Goal: Task Accomplishment & Management: Complete application form

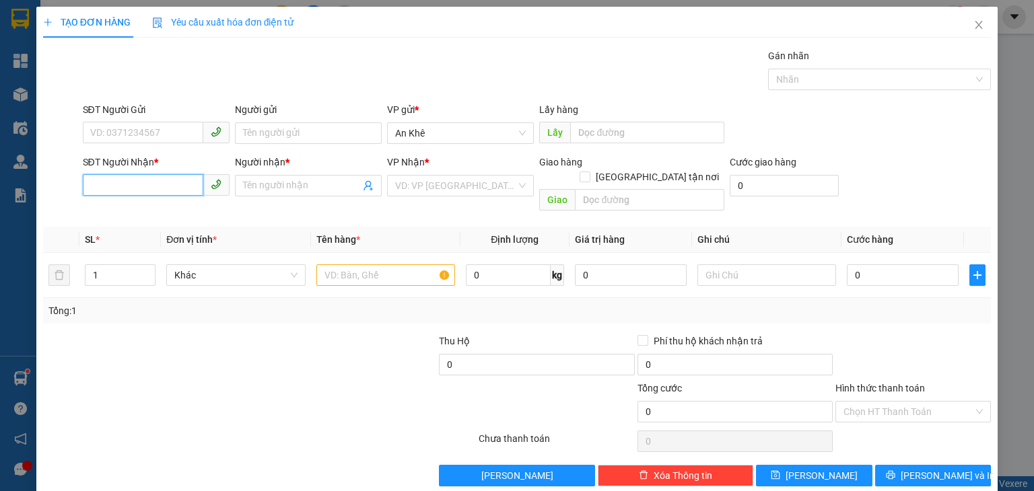
click at [151, 182] on input "SĐT Người Nhận *" at bounding box center [143, 185] width 120 height 22
type input "0937365811"
click at [143, 211] on div "0937365811 - [PERSON_NAME]" at bounding box center [155, 212] width 133 height 15
type input "TY"
type input "0937365811"
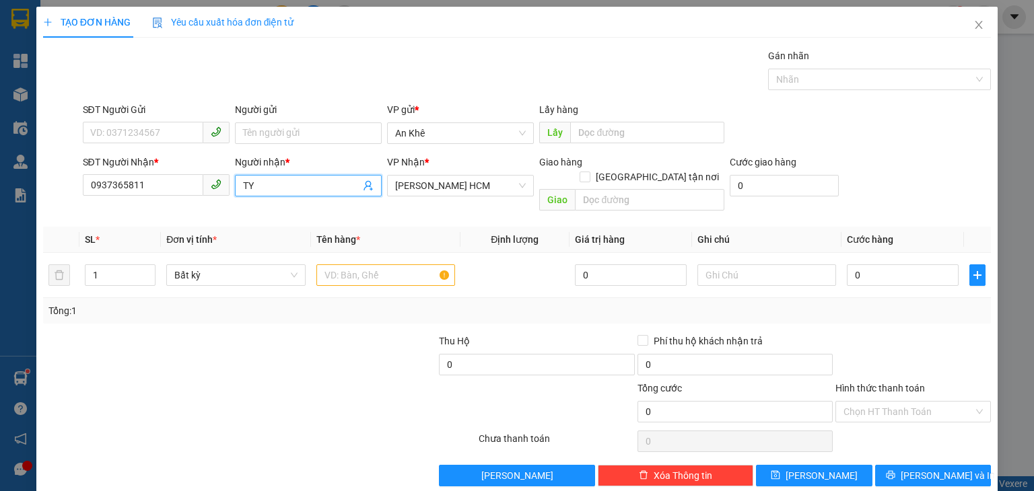
click at [267, 189] on input "TY" at bounding box center [301, 185] width 117 height 15
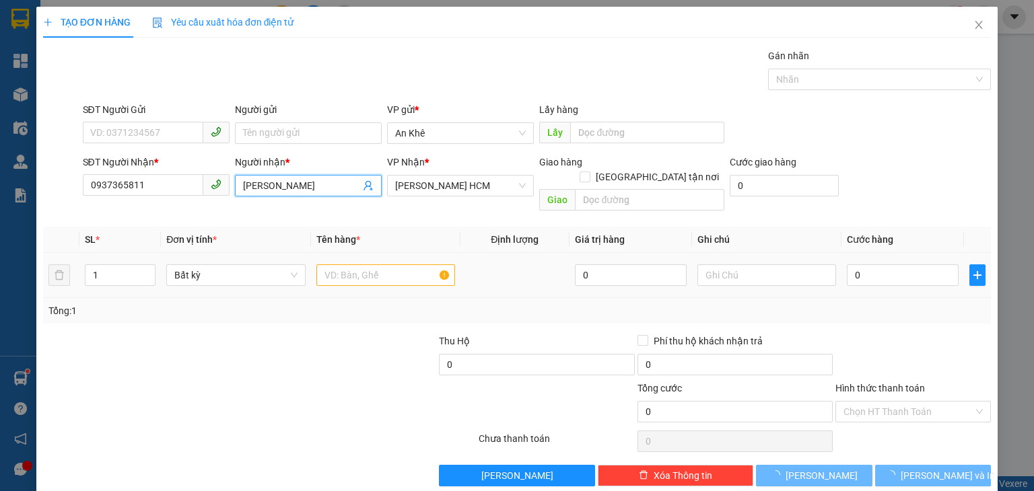
type input "[PERSON_NAME]"
click at [361, 264] on input "text" at bounding box center [385, 275] width 139 height 22
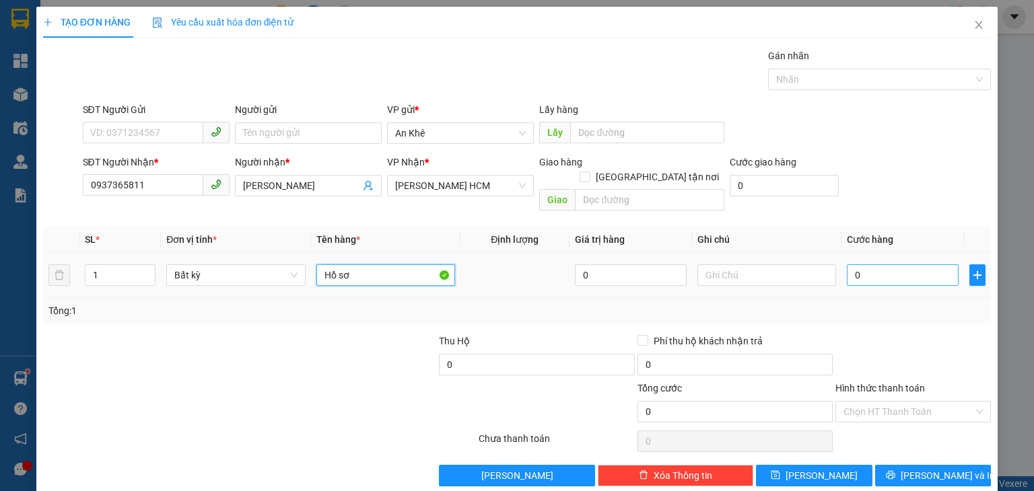
type input "Hồ sơ"
click at [867, 267] on input "0" at bounding box center [902, 275] width 112 height 22
type input "3"
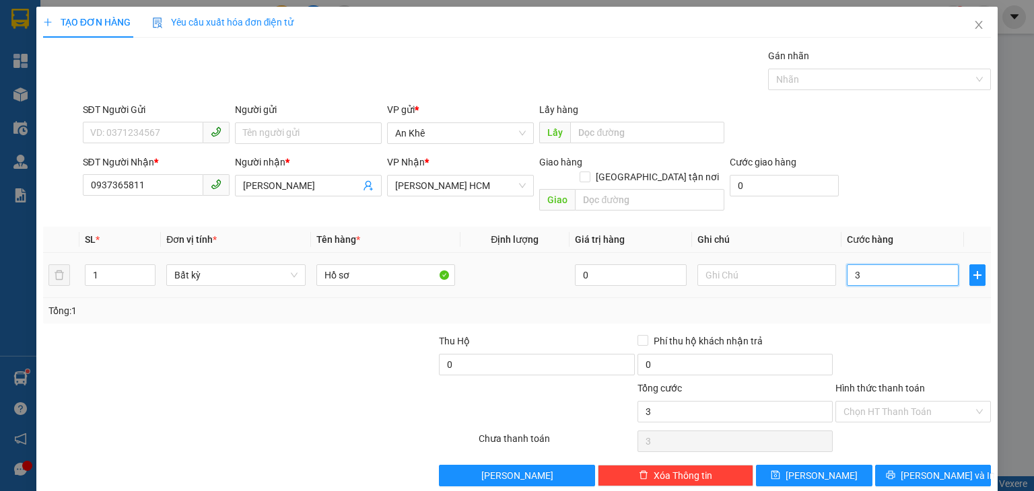
type input "30"
type input "30.000"
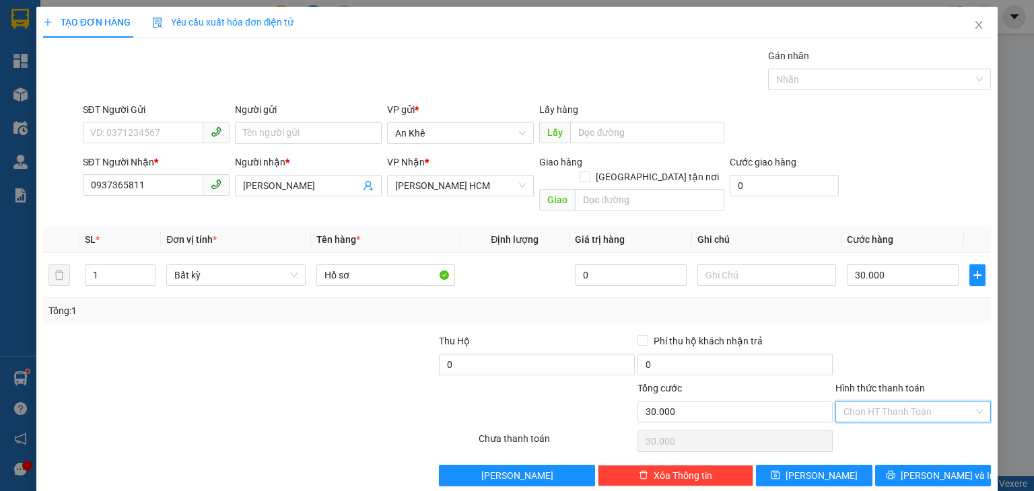
click at [891, 402] on input "Hình thức thanh toán" at bounding box center [908, 412] width 130 height 20
click at [870, 422] on div "Tại văn phòng" at bounding box center [904, 422] width 138 height 15
type input "0"
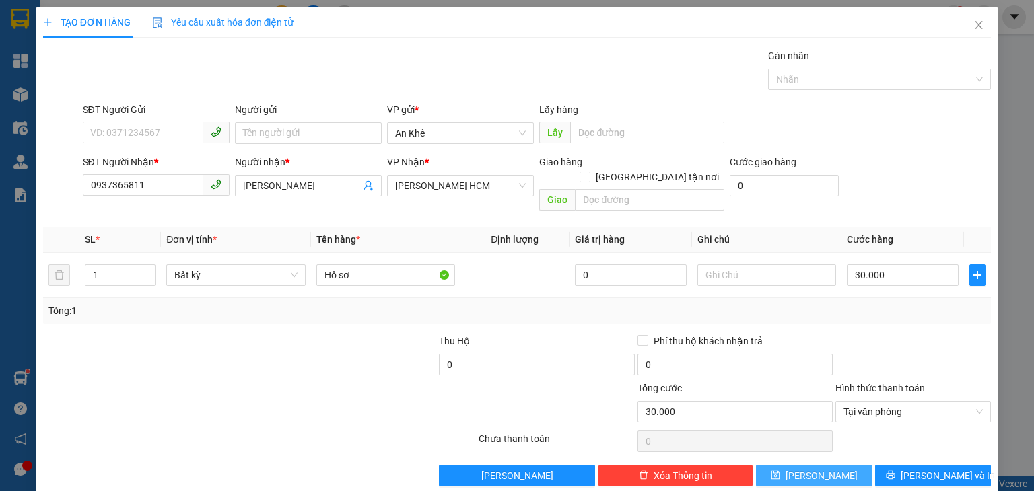
click at [834, 466] on button "[PERSON_NAME]" at bounding box center [814, 476] width 116 height 22
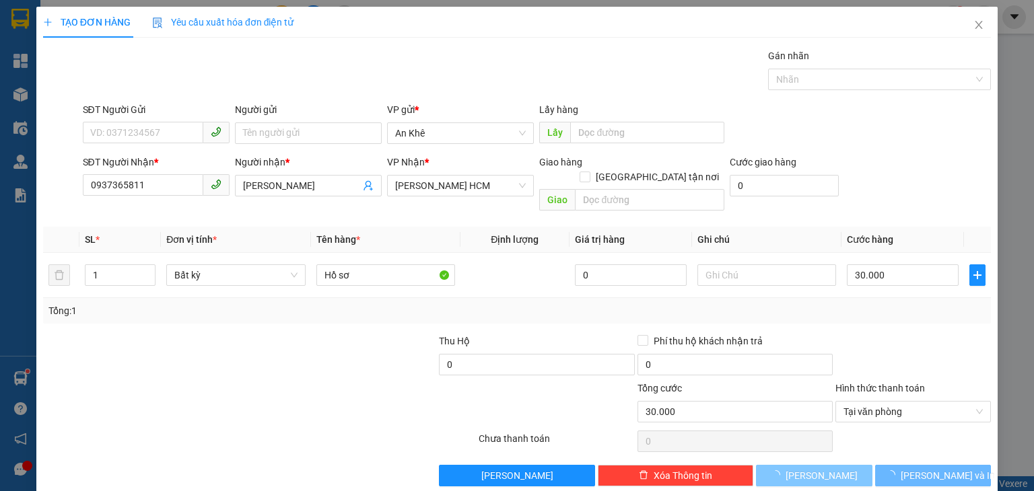
type input "0"
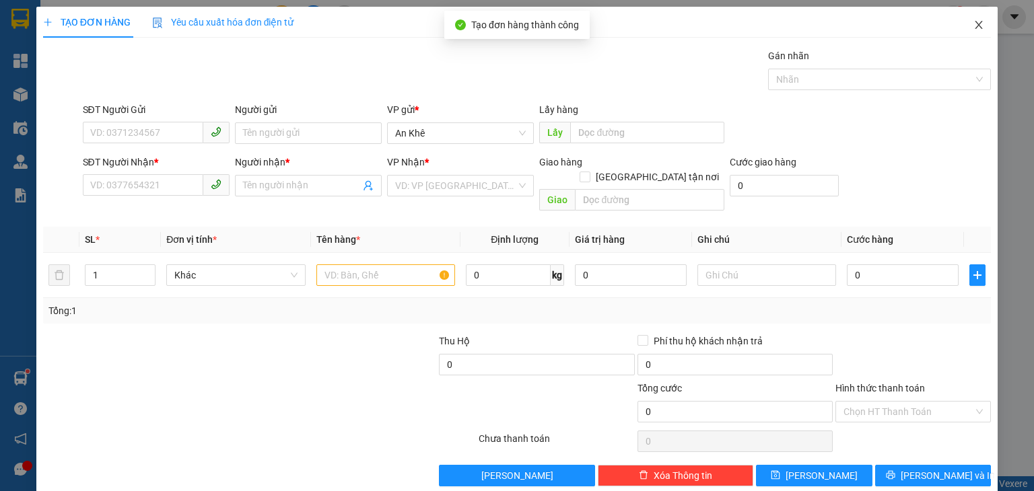
click at [975, 26] on icon "close" at bounding box center [978, 25] width 7 height 8
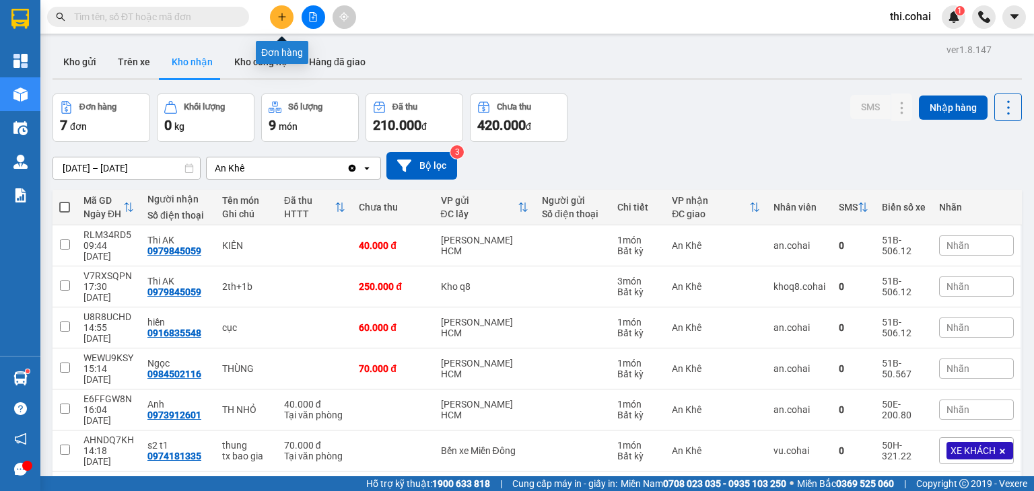
click at [279, 15] on icon "plus" at bounding box center [281, 16] width 9 height 9
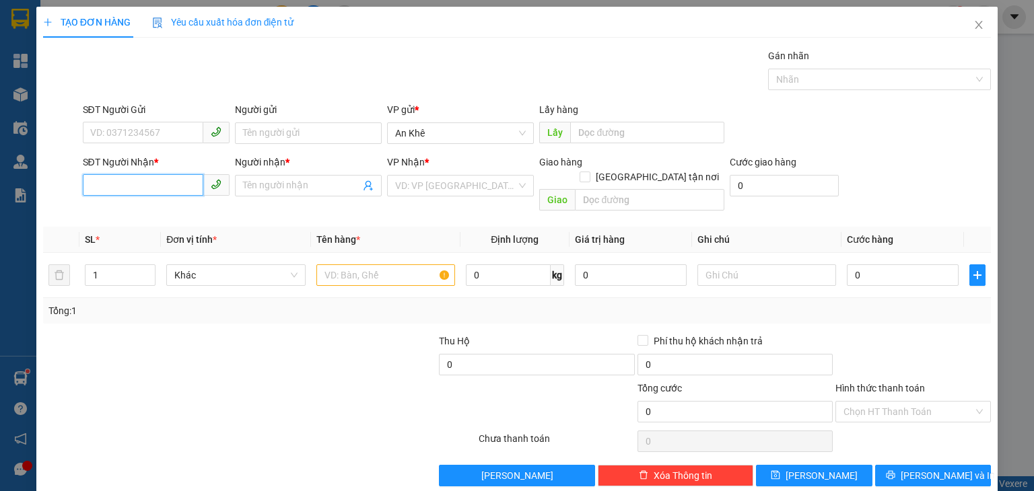
drag, startPoint x: 108, startPoint y: 190, endPoint x: 124, endPoint y: 59, distance: 131.5
click at [119, 157] on div "SĐT Người Nhận * VD: 0377654321" at bounding box center [156, 178] width 147 height 47
type input "0389467492"
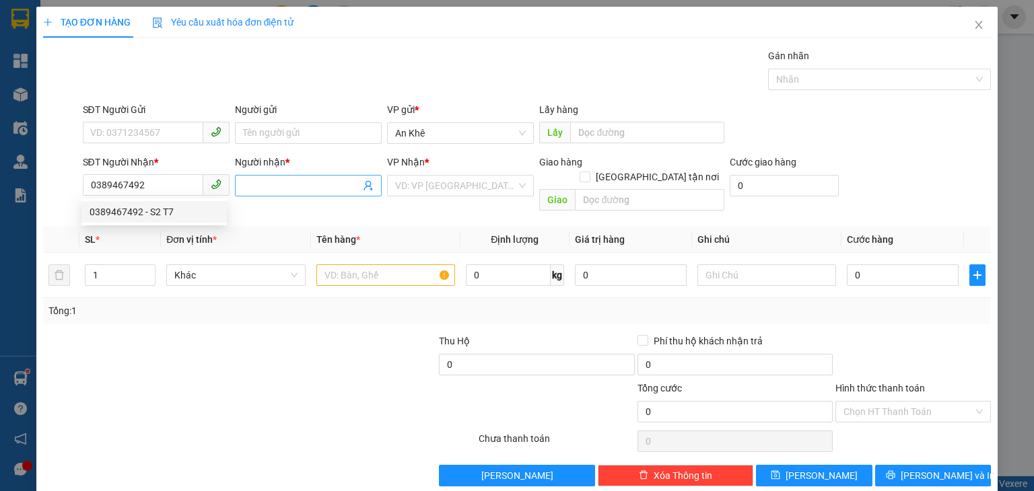
click at [259, 190] on input "Người nhận *" at bounding box center [301, 185] width 117 height 15
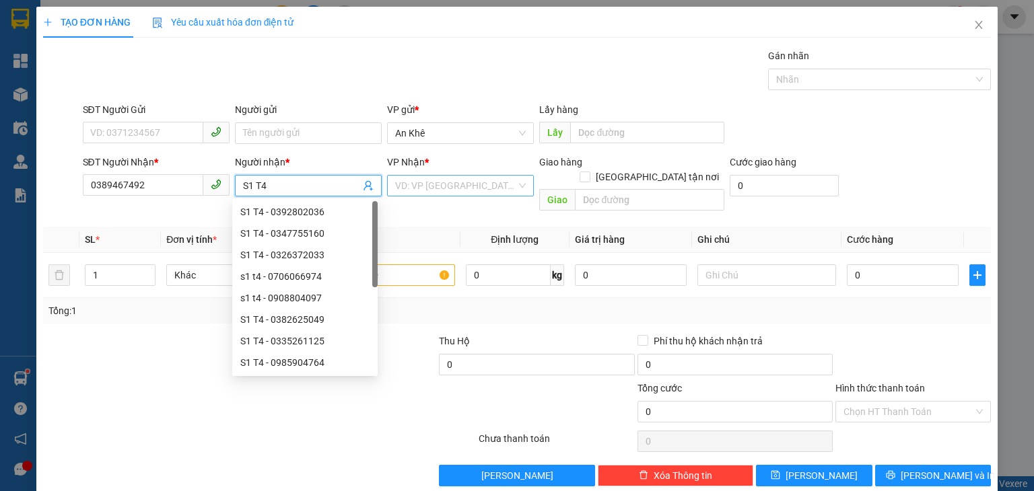
type input "S1 T4"
click at [427, 188] on input "search" at bounding box center [455, 186] width 121 height 20
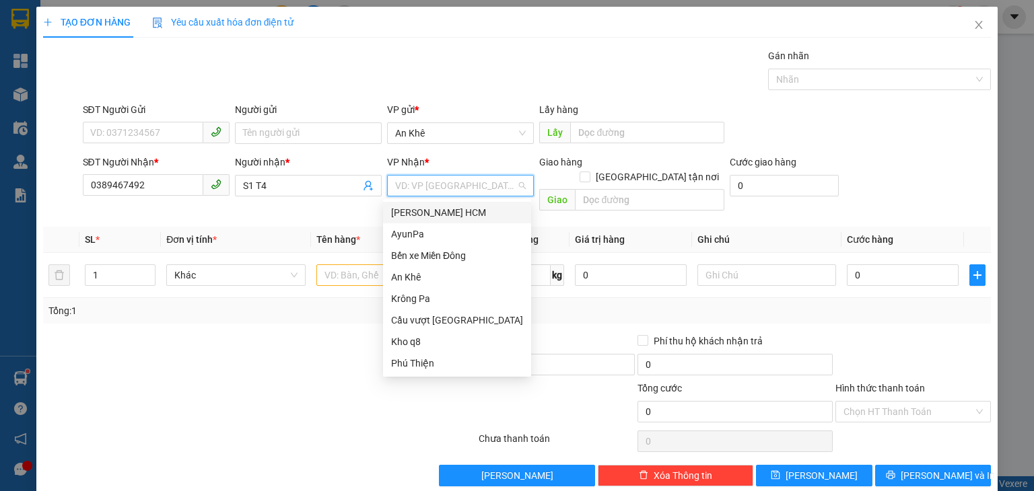
click at [428, 216] on div "[PERSON_NAME] HCM" at bounding box center [457, 212] width 132 height 15
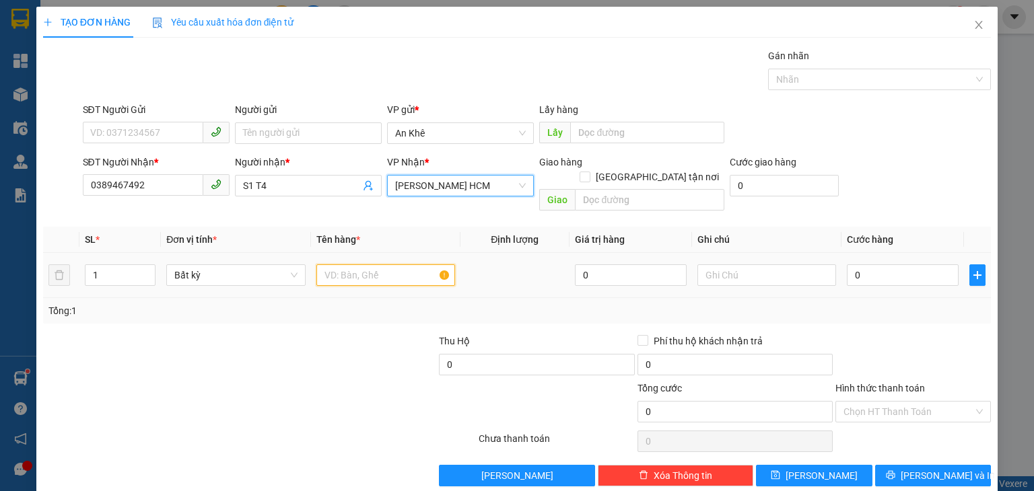
click at [360, 264] on input "text" at bounding box center [385, 275] width 139 height 22
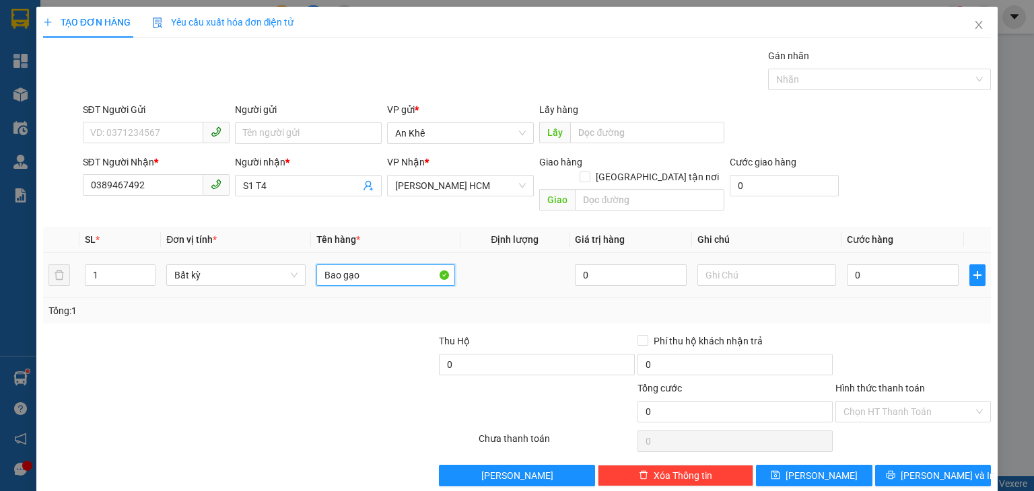
type input "Bao gạo"
click at [782, 271] on div at bounding box center [766, 275] width 139 height 27
click at [780, 266] on input "text" at bounding box center [766, 275] width 139 height 22
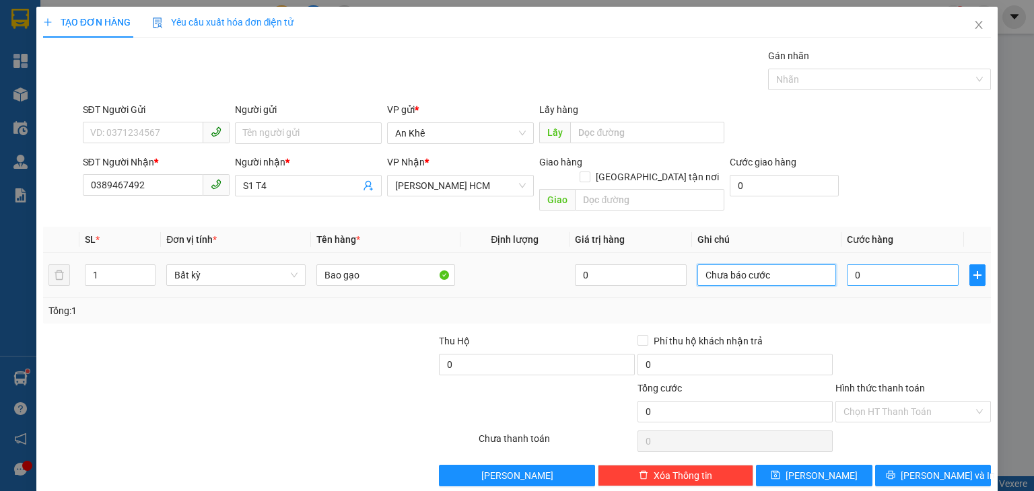
type input "Chưa báo cước"
click at [860, 264] on input "0" at bounding box center [902, 275] width 112 height 22
type input "1"
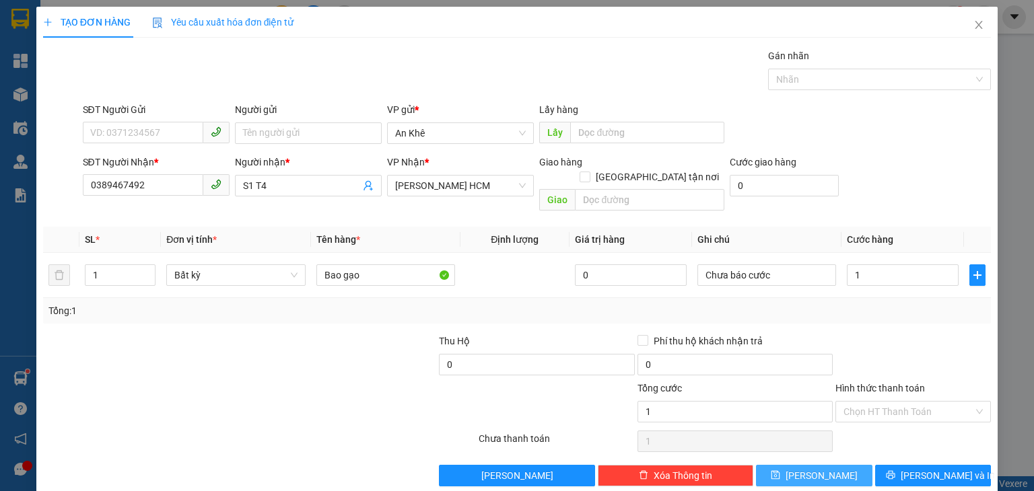
type input "1.000"
click at [780, 470] on icon "save" at bounding box center [774, 474] width 9 height 9
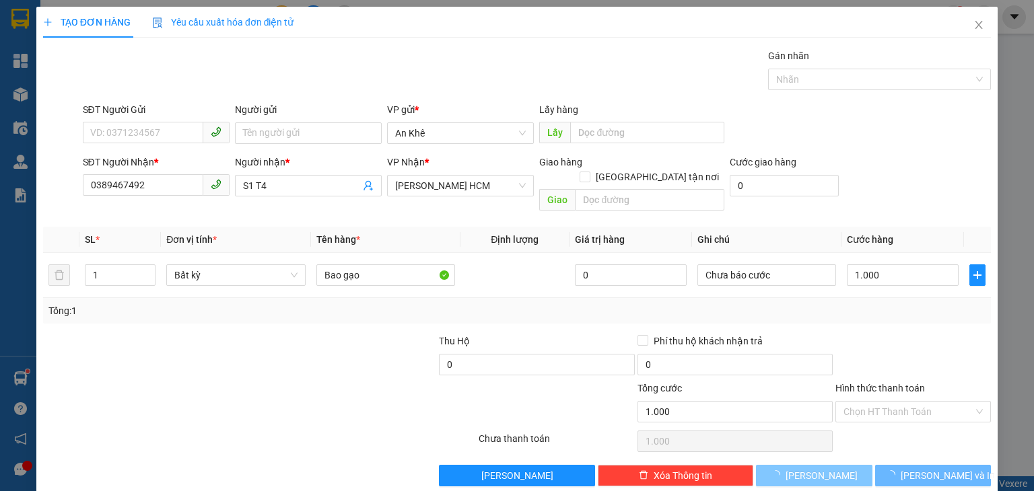
type input "0"
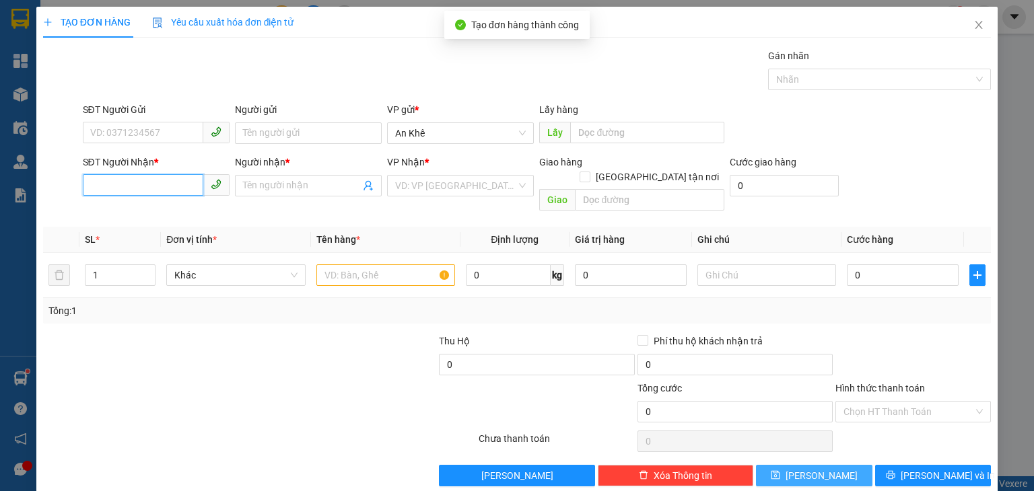
drag, startPoint x: 153, startPoint y: 186, endPoint x: 121, endPoint y: 9, distance: 179.8
click at [153, 182] on input "SĐT Người Nhận *" at bounding box center [143, 185] width 120 height 22
click at [973, 24] on icon "close" at bounding box center [978, 25] width 11 height 11
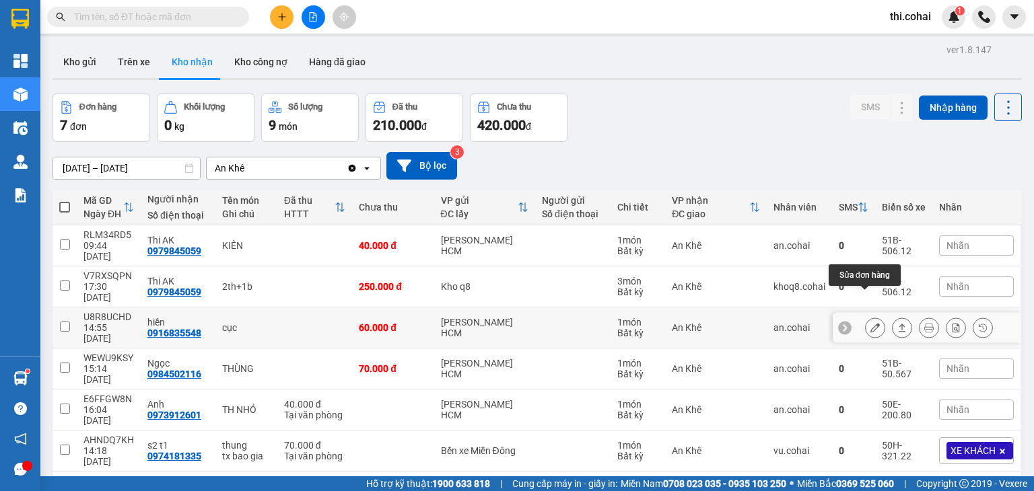
click at [870, 323] on icon at bounding box center [874, 327] width 9 height 9
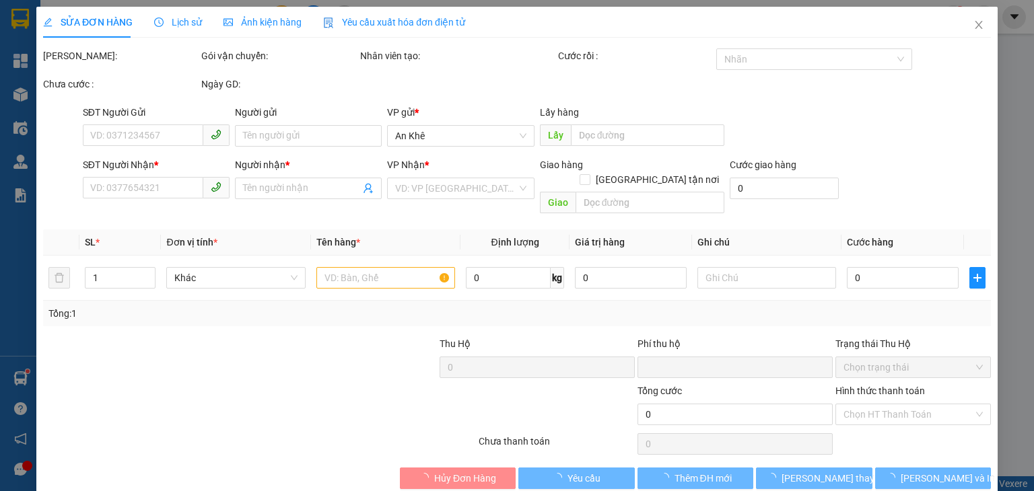
type input "0916835548"
type input "hiền"
type input "0"
type input "60.000"
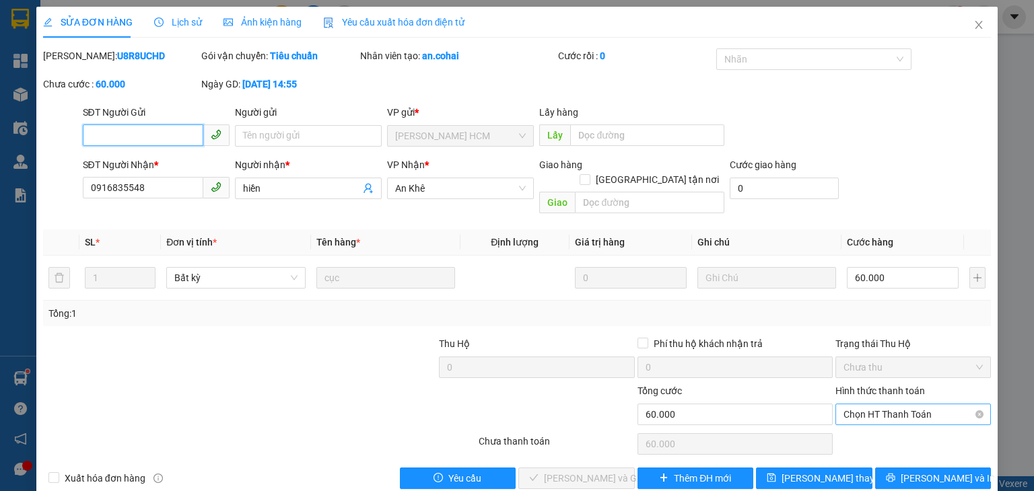
click at [854, 404] on span "Chọn HT Thanh Toán" at bounding box center [912, 414] width 139 height 20
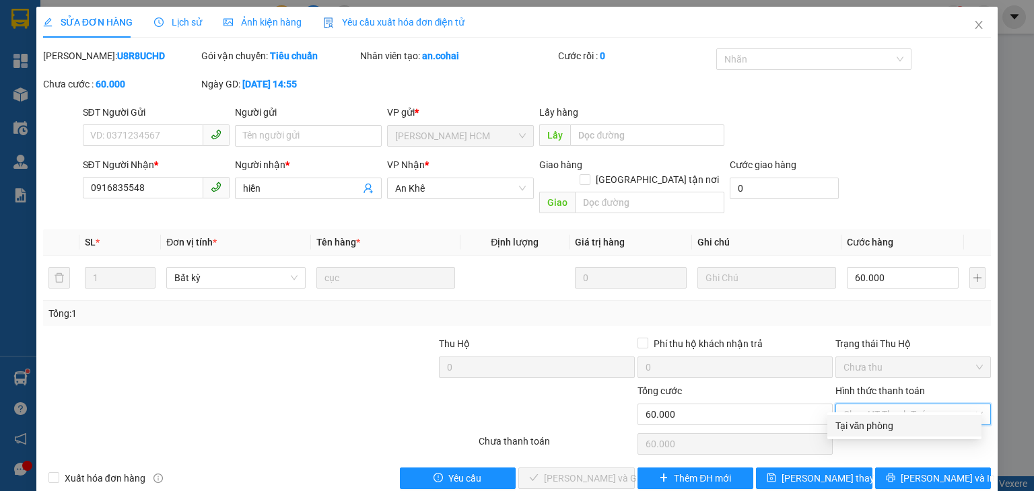
click at [850, 425] on div "Tại văn phòng" at bounding box center [904, 426] width 138 height 15
type input "0"
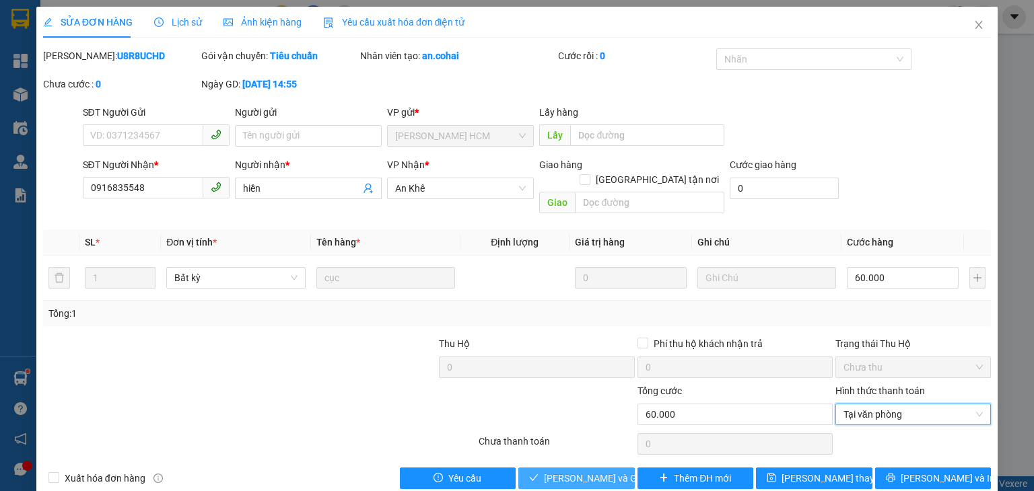
click at [578, 471] on span "[PERSON_NAME] và Giao hàng" at bounding box center [608, 478] width 129 height 15
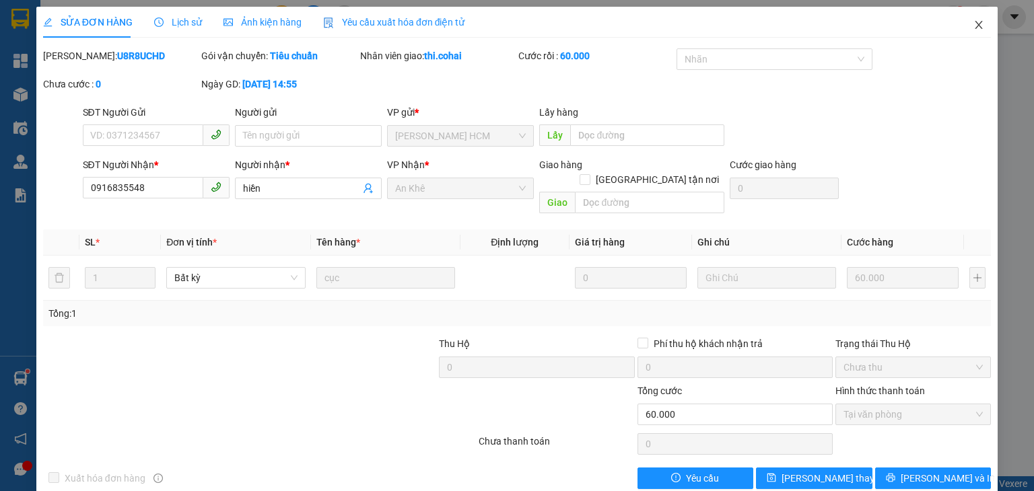
click at [973, 22] on icon "close" at bounding box center [978, 25] width 11 height 11
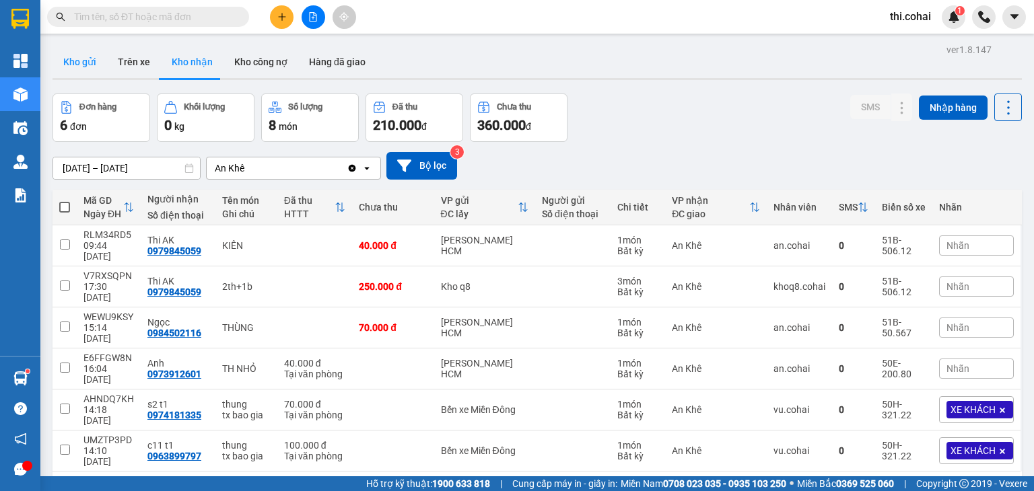
click at [85, 61] on button "Kho gửi" at bounding box center [79, 62] width 55 height 32
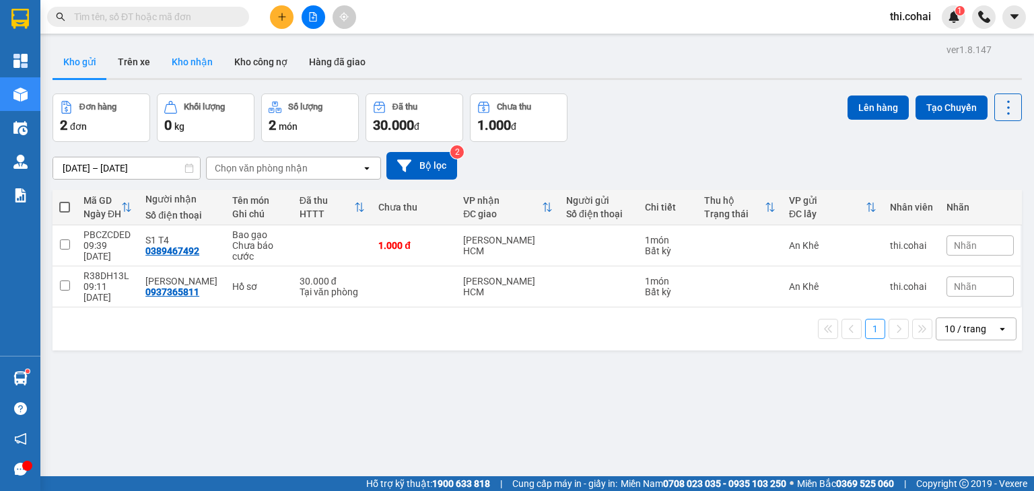
click at [202, 60] on button "Kho nhận" at bounding box center [192, 62] width 63 height 32
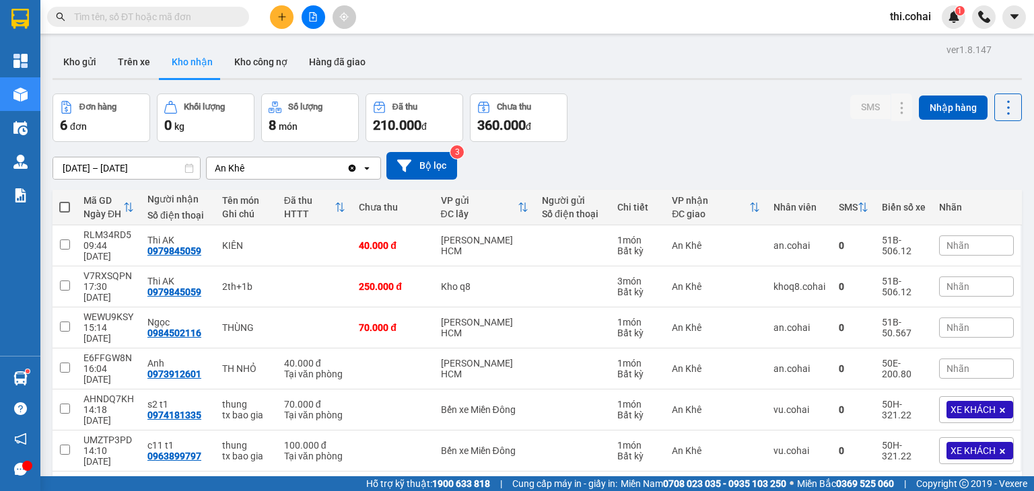
click at [214, 17] on input "text" at bounding box center [153, 16] width 159 height 15
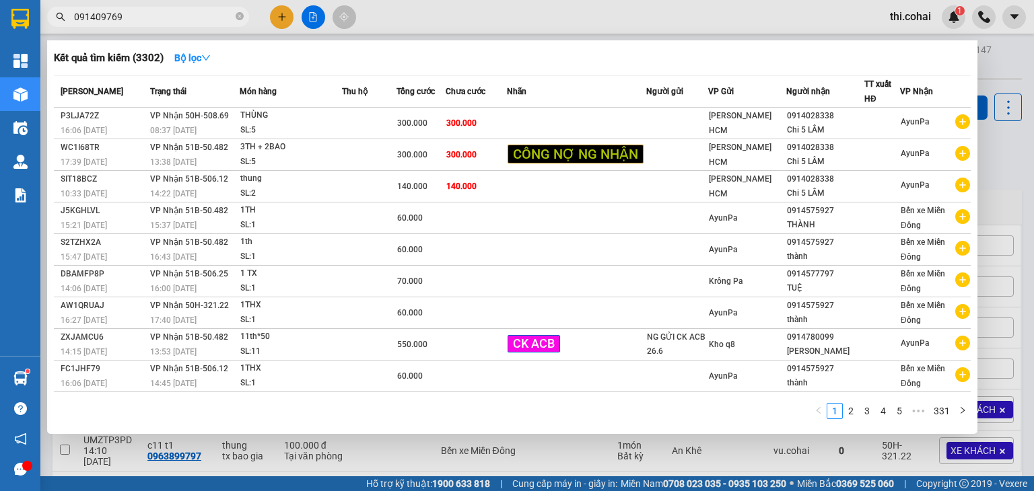
type input "0914097698"
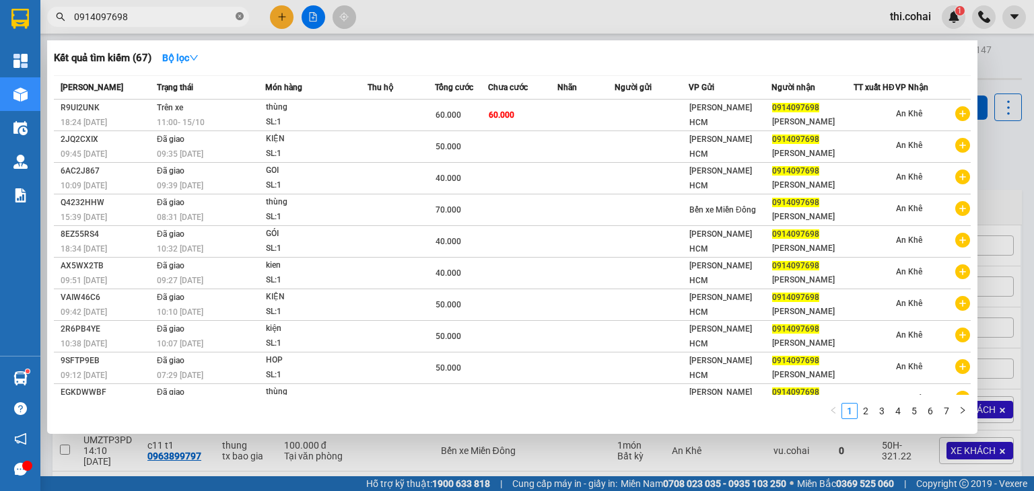
click at [242, 17] on icon "close-circle" at bounding box center [239, 16] width 8 height 8
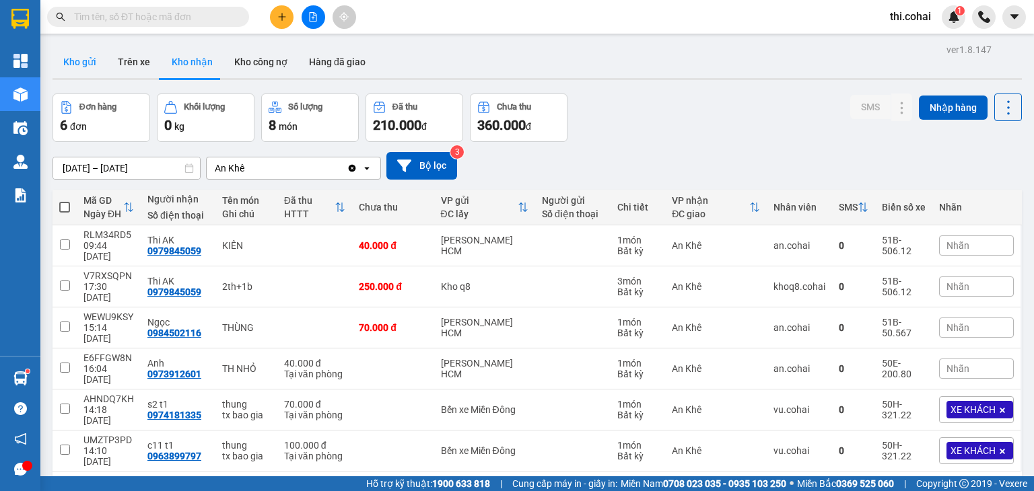
click at [92, 65] on button "Kho gửi" at bounding box center [79, 62] width 55 height 32
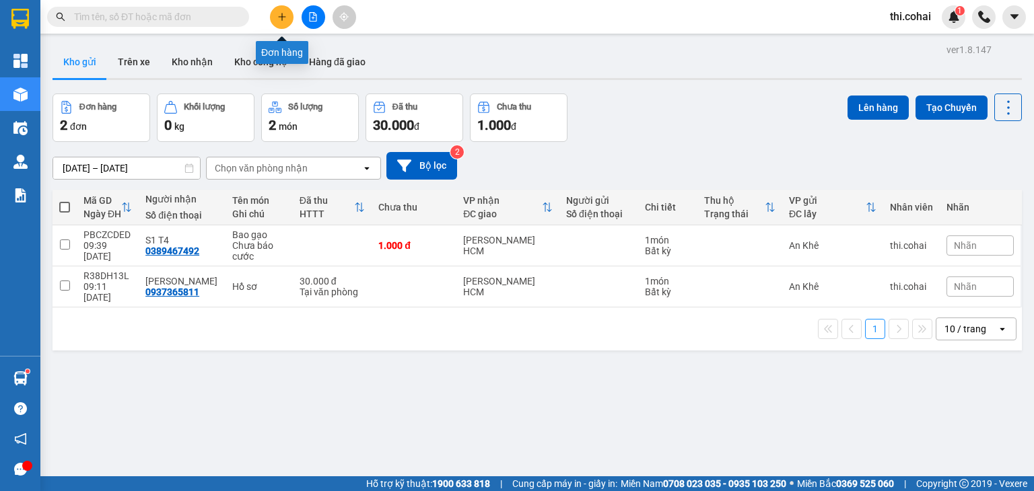
click at [280, 14] on icon "plus" at bounding box center [281, 16] width 9 height 9
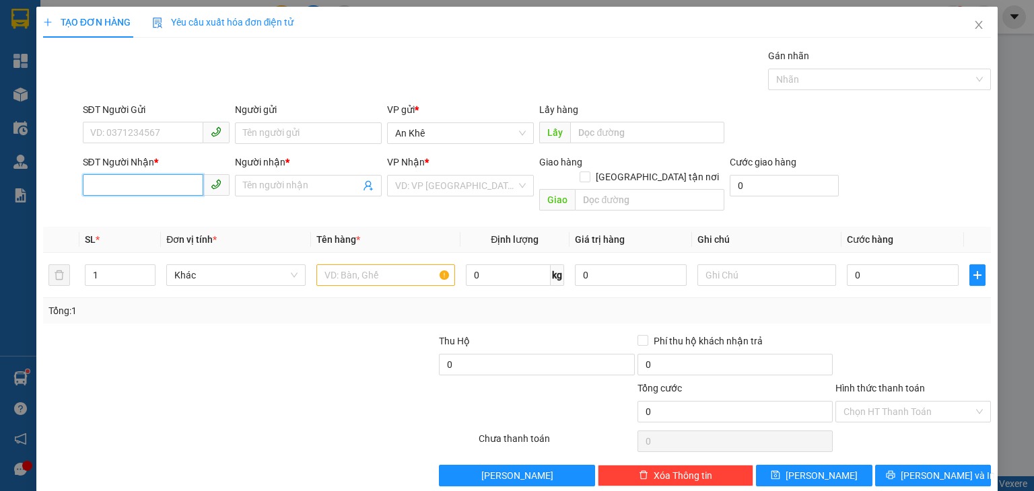
click at [167, 182] on input "SĐT Người Nhận *" at bounding box center [143, 185] width 120 height 22
type input "0386547992"
click at [261, 179] on input "Người nhận *" at bounding box center [301, 185] width 117 height 15
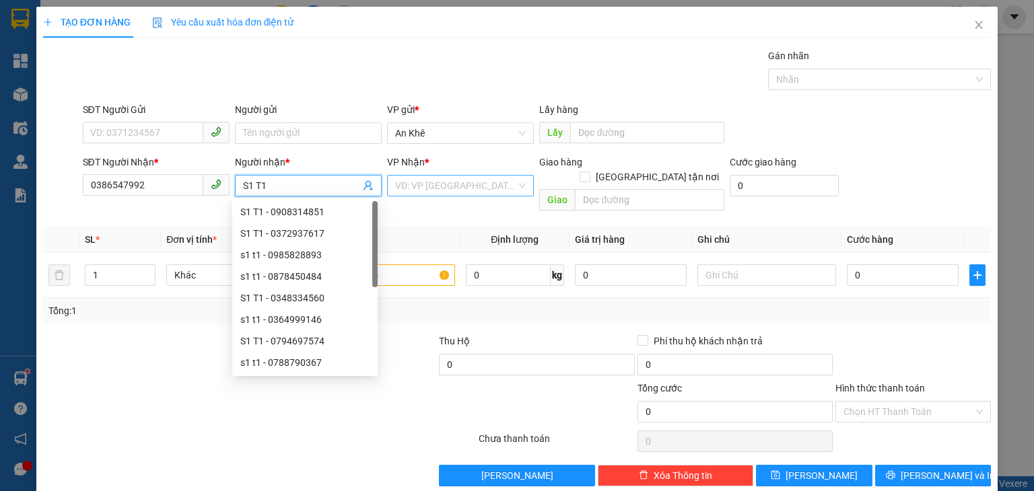
type input "S1 T1"
drag, startPoint x: 395, startPoint y: 183, endPoint x: 399, endPoint y: 195, distance: 12.8
click at [395, 184] on input "search" at bounding box center [455, 186] width 121 height 20
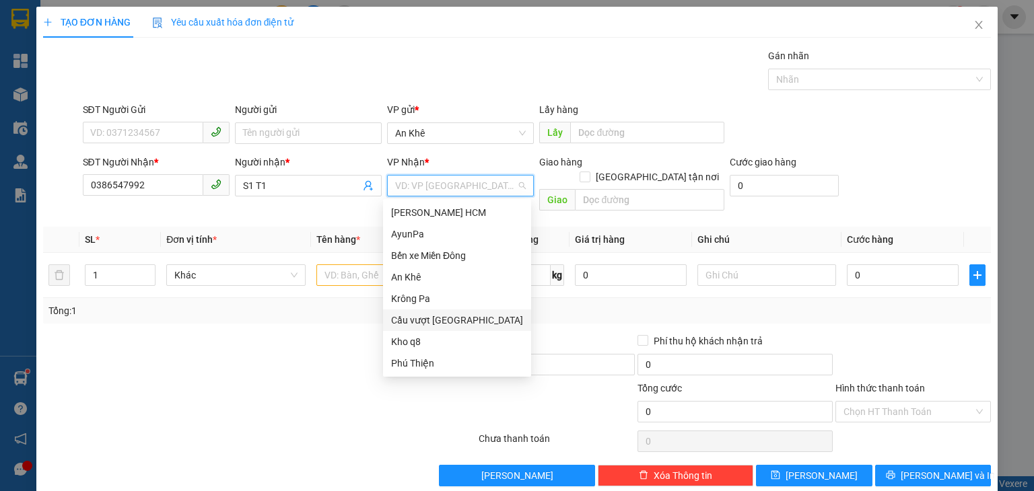
drag, startPoint x: 432, startPoint y: 316, endPoint x: 542, endPoint y: 235, distance: 136.6
click at [433, 314] on div "Cầu vượt [GEOGRAPHIC_DATA]" at bounding box center [457, 320] width 132 height 15
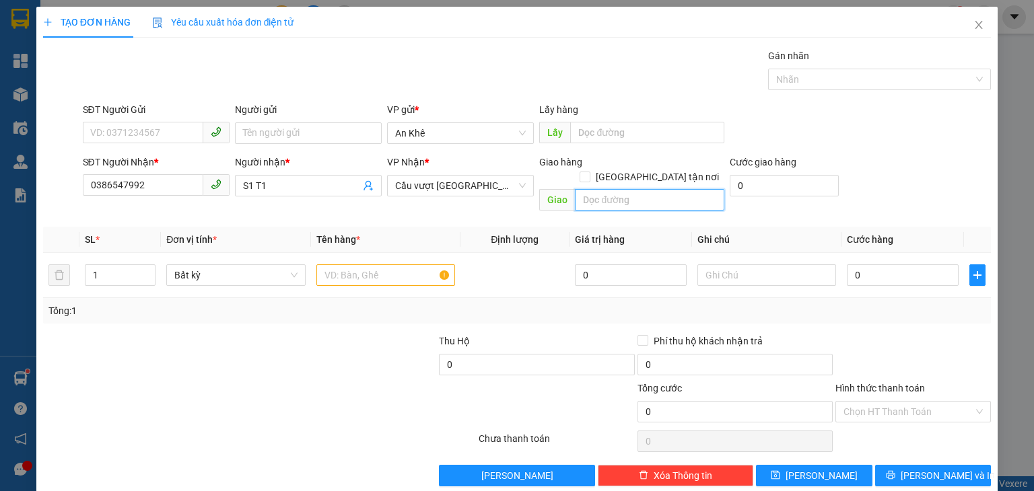
click at [628, 190] on input "text" at bounding box center [649, 200] width 149 height 22
type input "Nhơn Trạch"
click at [331, 264] on input "text" at bounding box center [385, 275] width 139 height 22
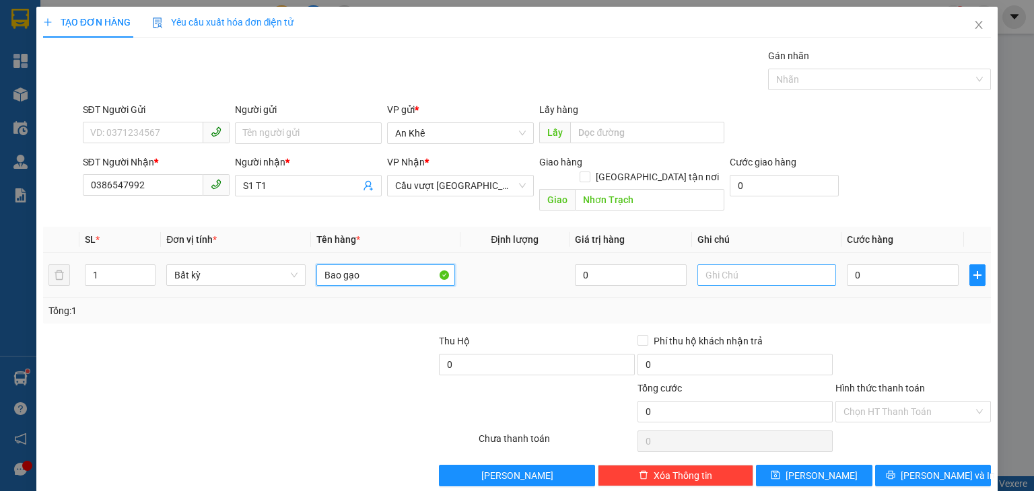
type input "Bao gạo"
click at [728, 264] on input "text" at bounding box center [766, 275] width 139 height 22
type input "Chưa báo cước"
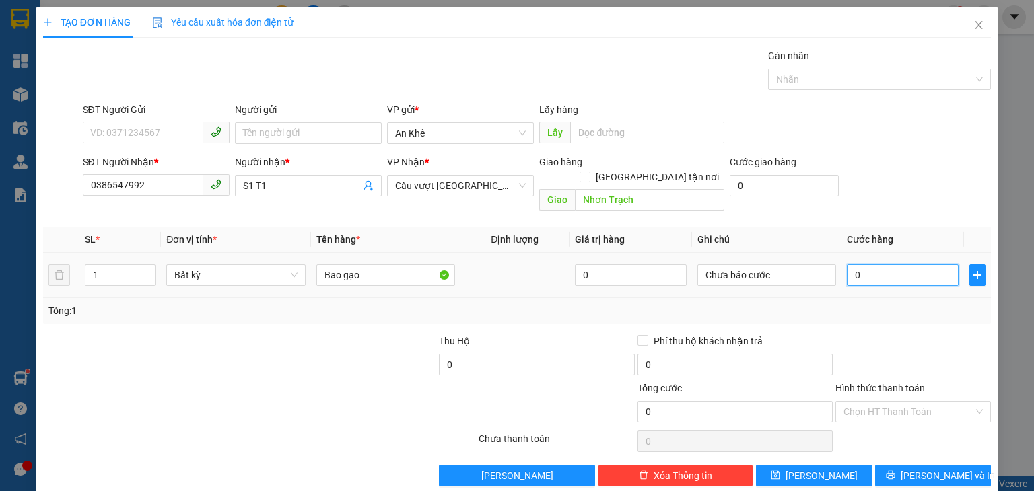
click at [860, 264] on input "0" at bounding box center [902, 275] width 112 height 22
type input "1"
type input "1.000"
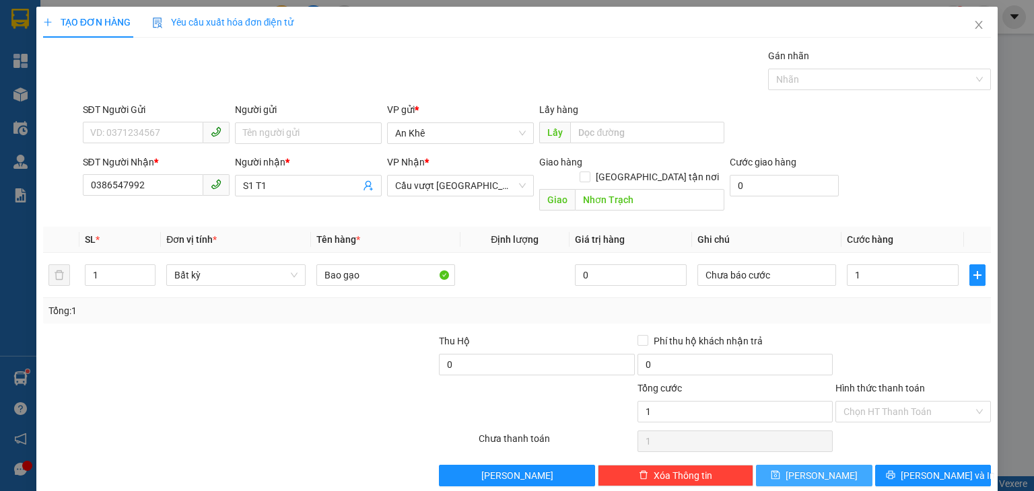
type input "1.000"
click at [824, 465] on button "[PERSON_NAME]" at bounding box center [814, 476] width 116 height 22
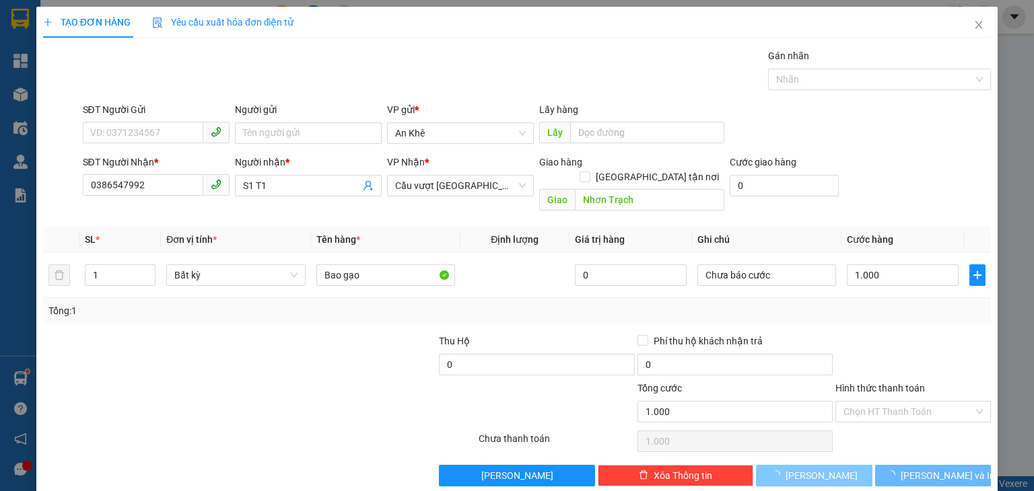
type input "0"
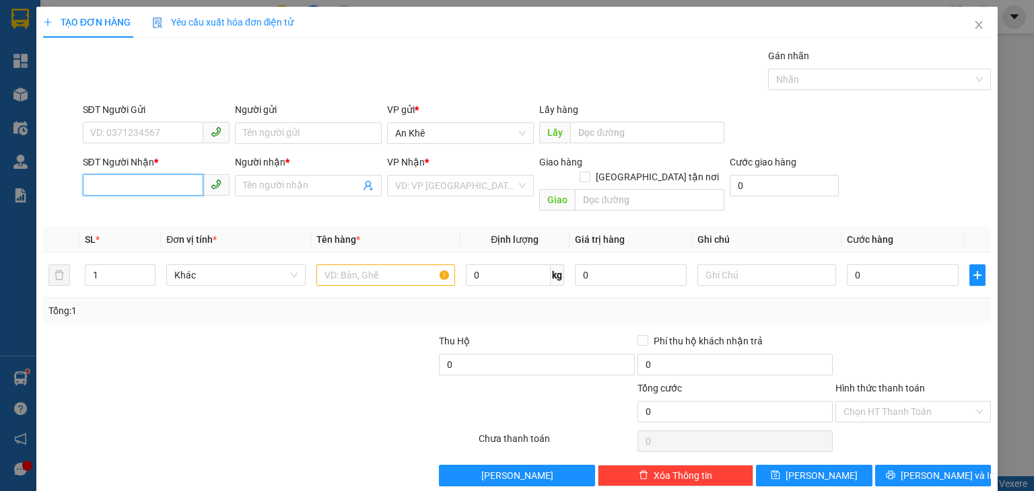
click at [172, 182] on input "SĐT Người Nhận *" at bounding box center [143, 185] width 120 height 22
type input "0862967891"
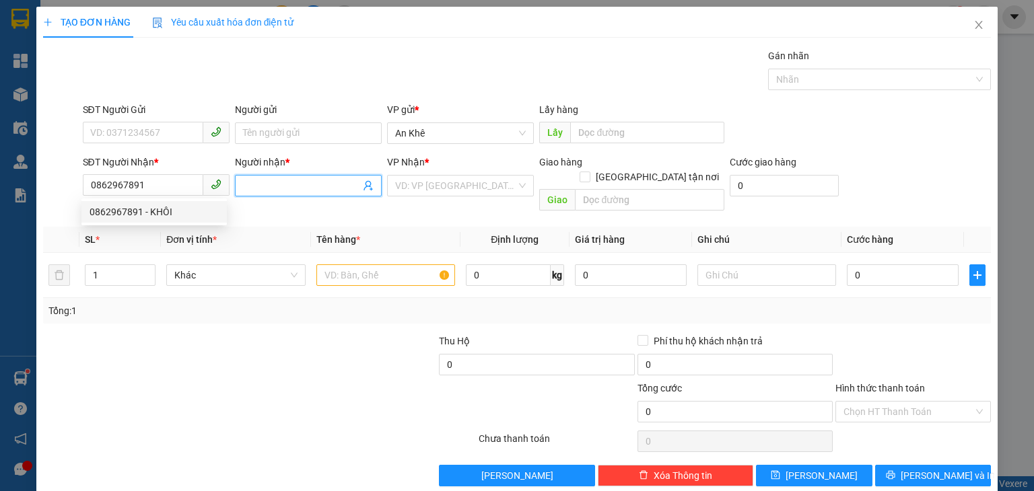
click at [309, 184] on input "Người nhận *" at bounding box center [301, 185] width 117 height 15
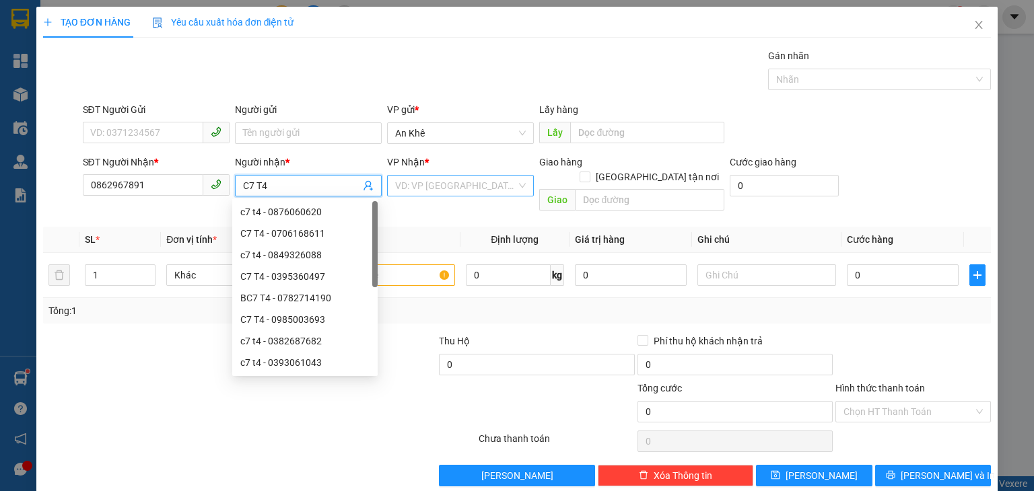
type input "C7 T4"
drag, startPoint x: 422, startPoint y: 184, endPoint x: 422, endPoint y: 223, distance: 39.7
click at [422, 184] on input "search" at bounding box center [455, 186] width 121 height 20
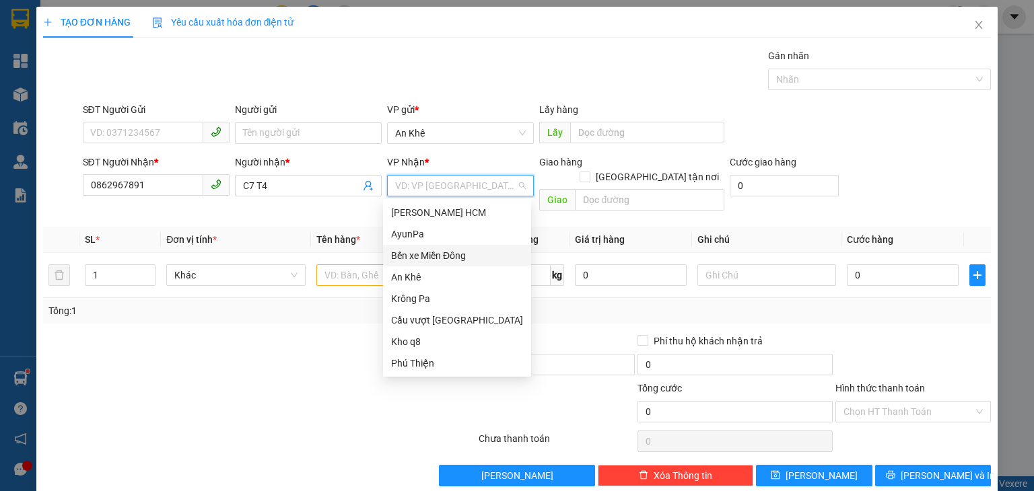
click at [423, 248] on div "Bến xe Miền Đông" at bounding box center [457, 255] width 132 height 15
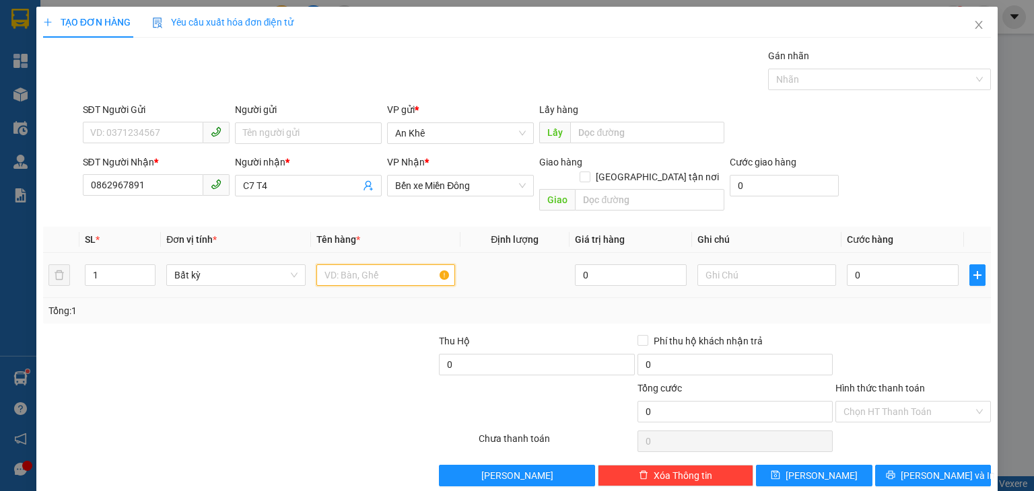
click at [357, 264] on input "text" at bounding box center [385, 275] width 139 height 22
type input "Xe Vs"
click at [856, 264] on input "0" at bounding box center [902, 275] width 112 height 22
type input "5"
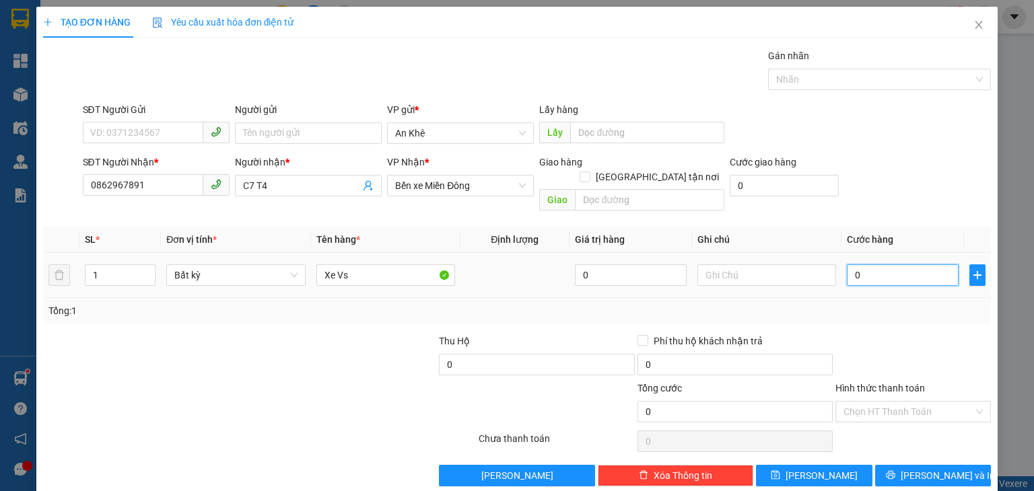
type input "5"
type input "50"
type input "500"
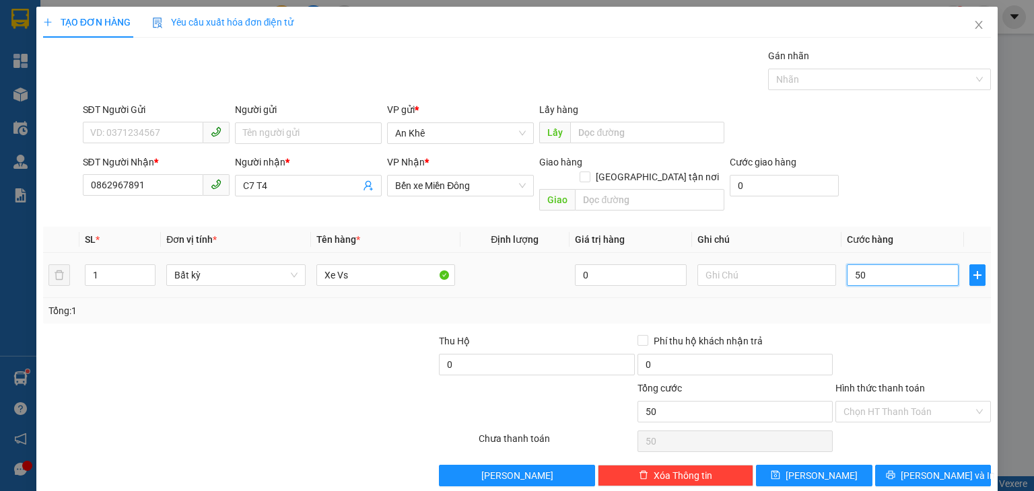
type input "500"
type input "500.000"
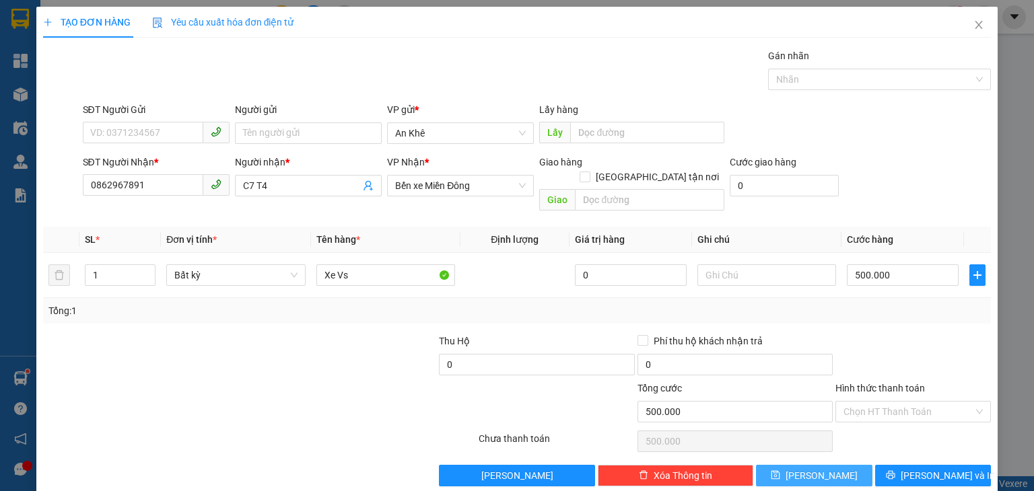
click at [804, 465] on button "[PERSON_NAME]" at bounding box center [814, 476] width 116 height 22
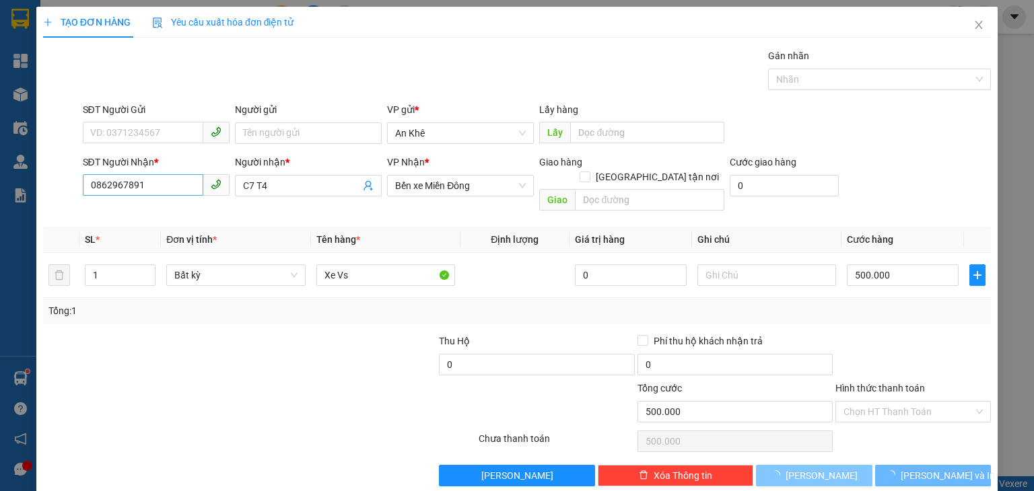
type input "0"
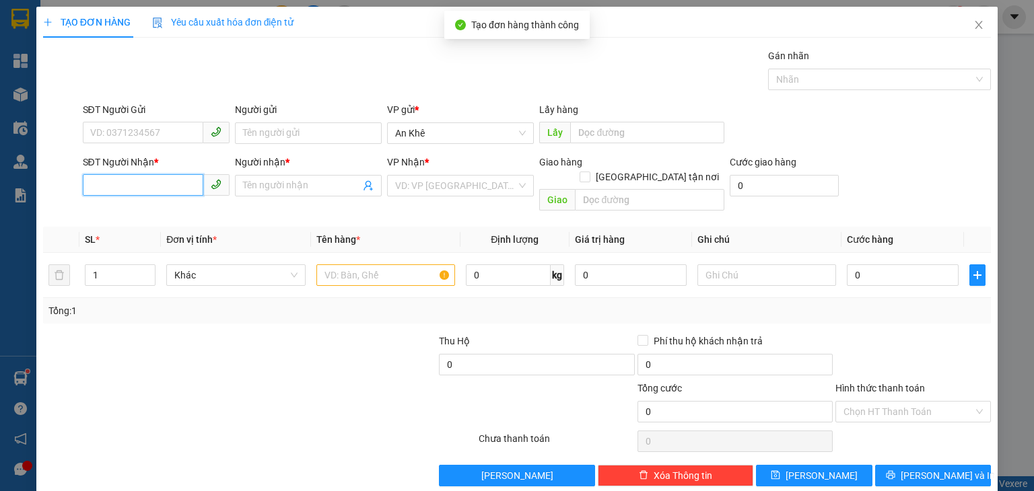
click at [125, 185] on input "SĐT Người Nhận *" at bounding box center [143, 185] width 120 height 22
click at [973, 20] on icon "close" at bounding box center [978, 25] width 11 height 11
